Goal: Find specific page/section

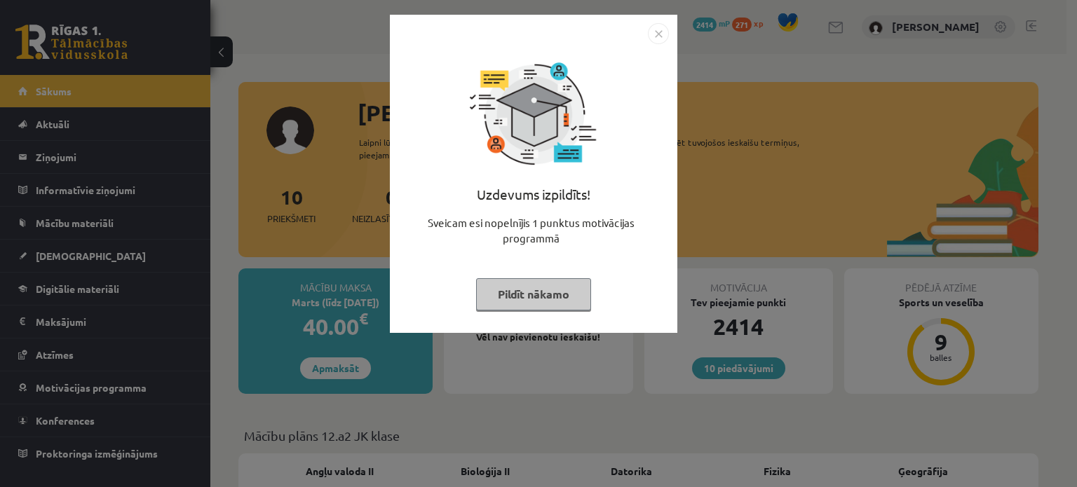
click at [662, 34] on img "Close" at bounding box center [658, 33] width 21 height 21
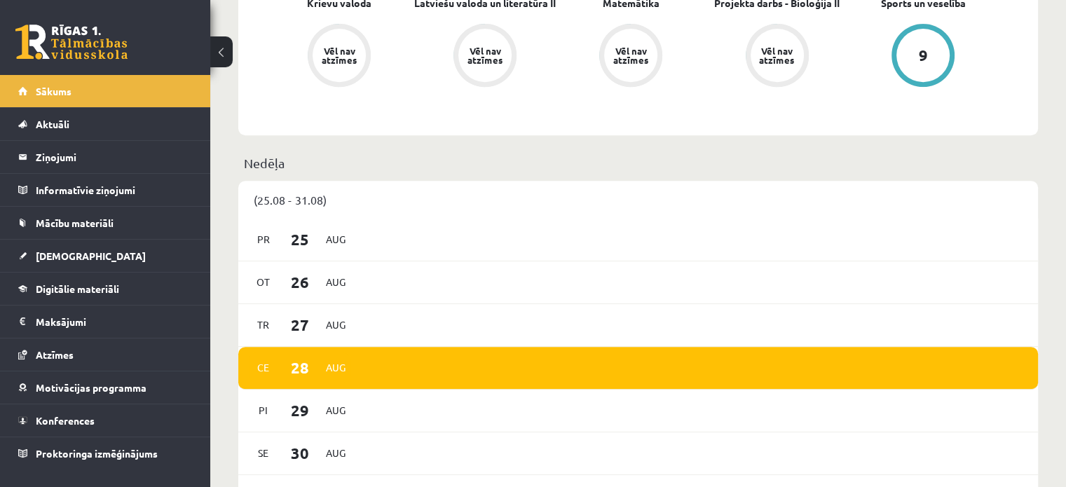
scroll to position [616, 0]
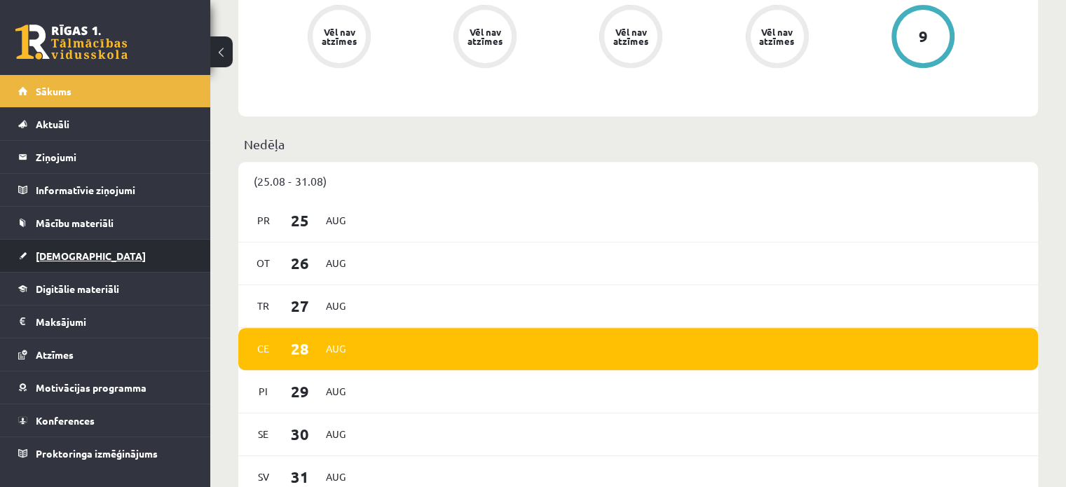
click at [73, 257] on span "[DEMOGRAPHIC_DATA]" at bounding box center [91, 256] width 110 height 13
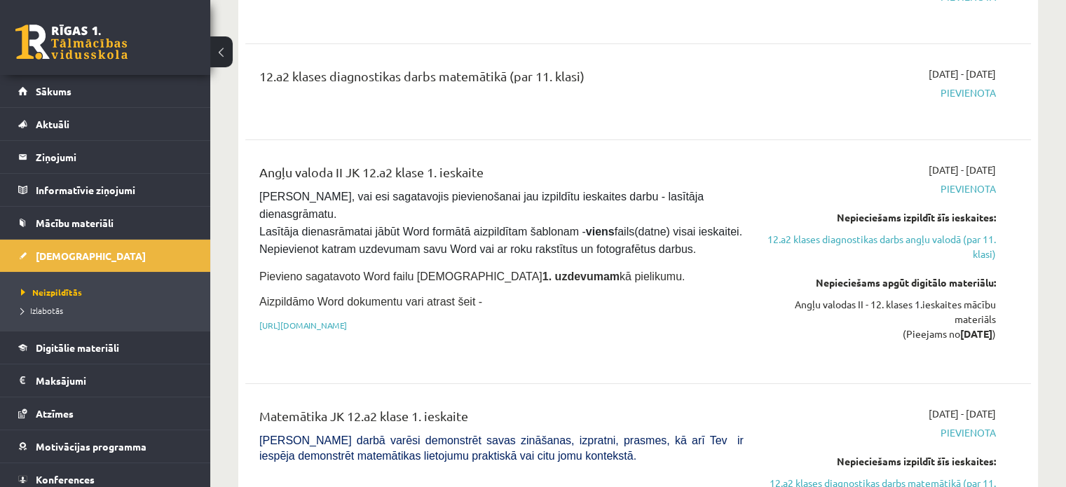
scroll to position [146, 0]
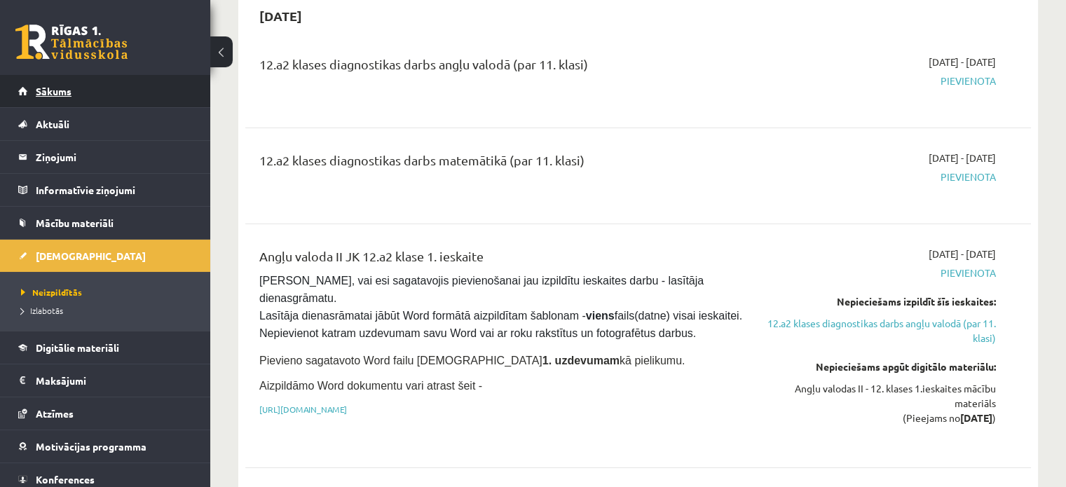
click at [56, 92] on span "Sākums" at bounding box center [54, 91] width 36 height 13
